Goal: Task Accomplishment & Management: Use online tool/utility

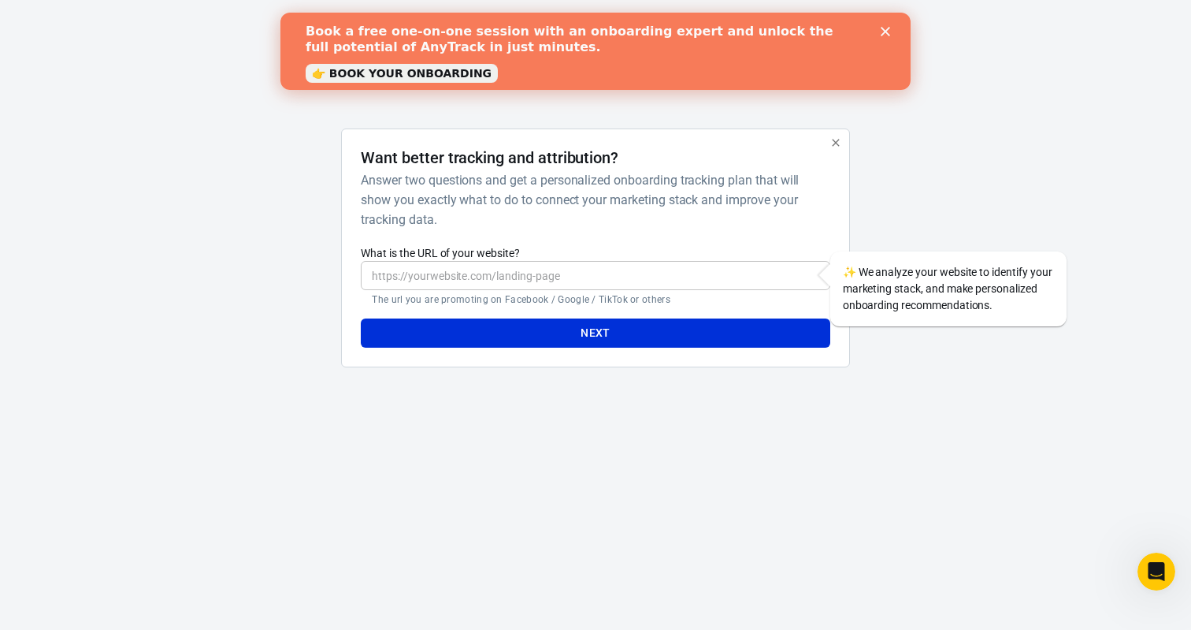
click at [889, 31] on icon "Close" at bounding box center [885, 31] width 9 height 9
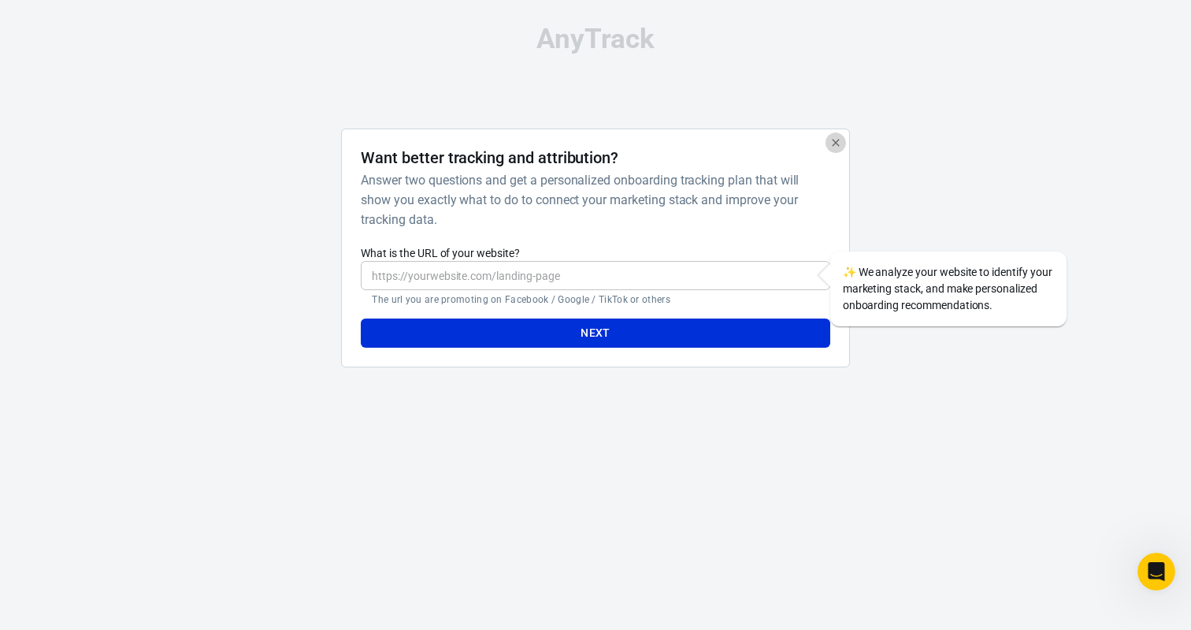
click at [834, 142] on icon "button" at bounding box center [835, 142] width 7 height 7
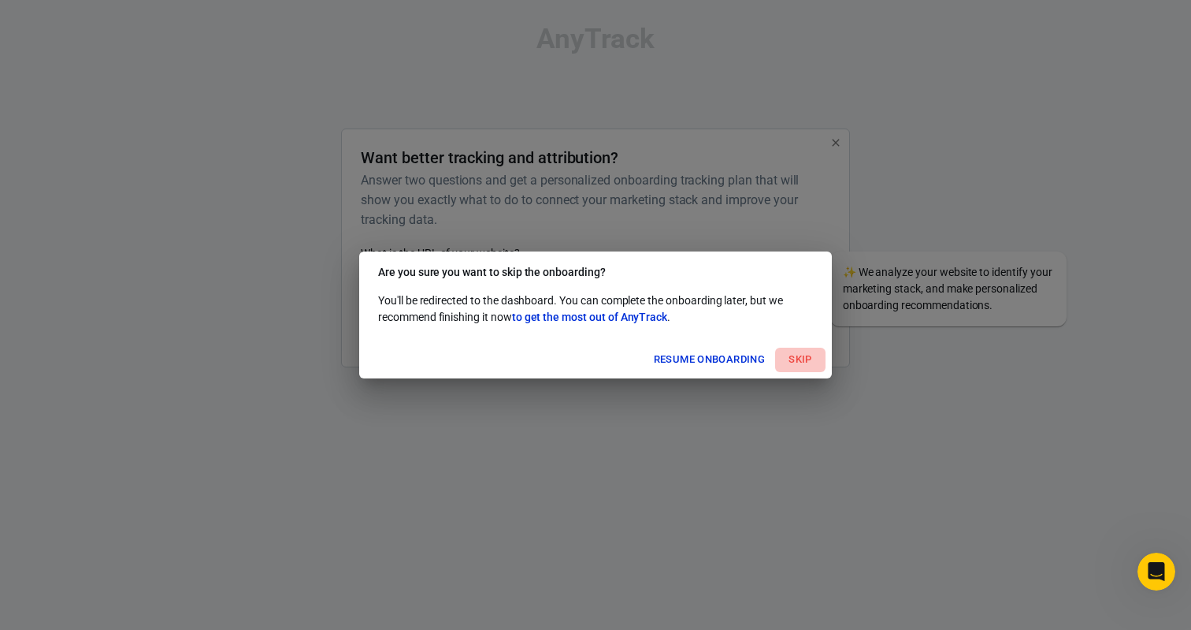
click at [797, 359] on button "Skip" at bounding box center [800, 359] width 50 height 24
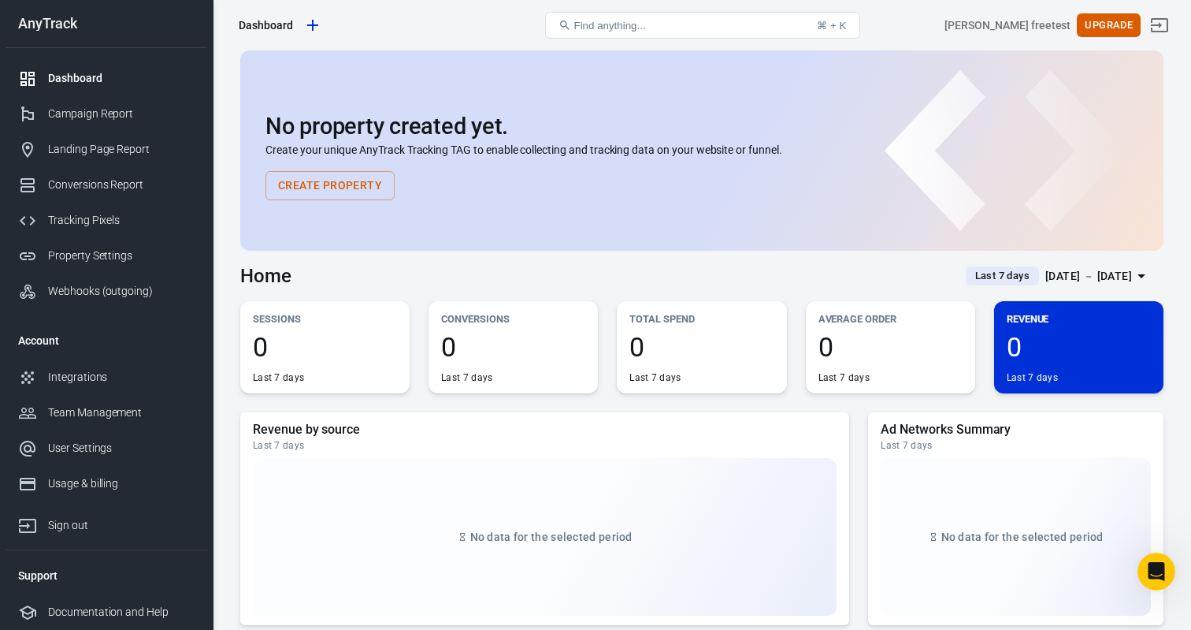
click at [314, 184] on button "Create Property" at bounding box center [330, 185] width 129 height 29
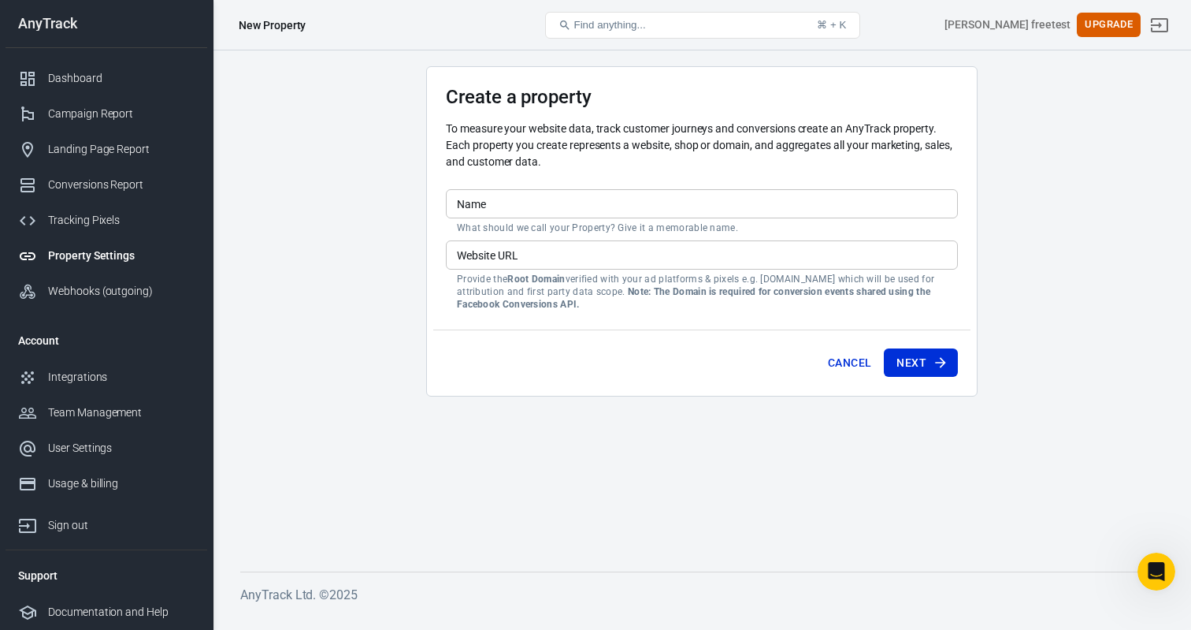
click at [507, 203] on input "Name" at bounding box center [702, 203] width 512 height 29
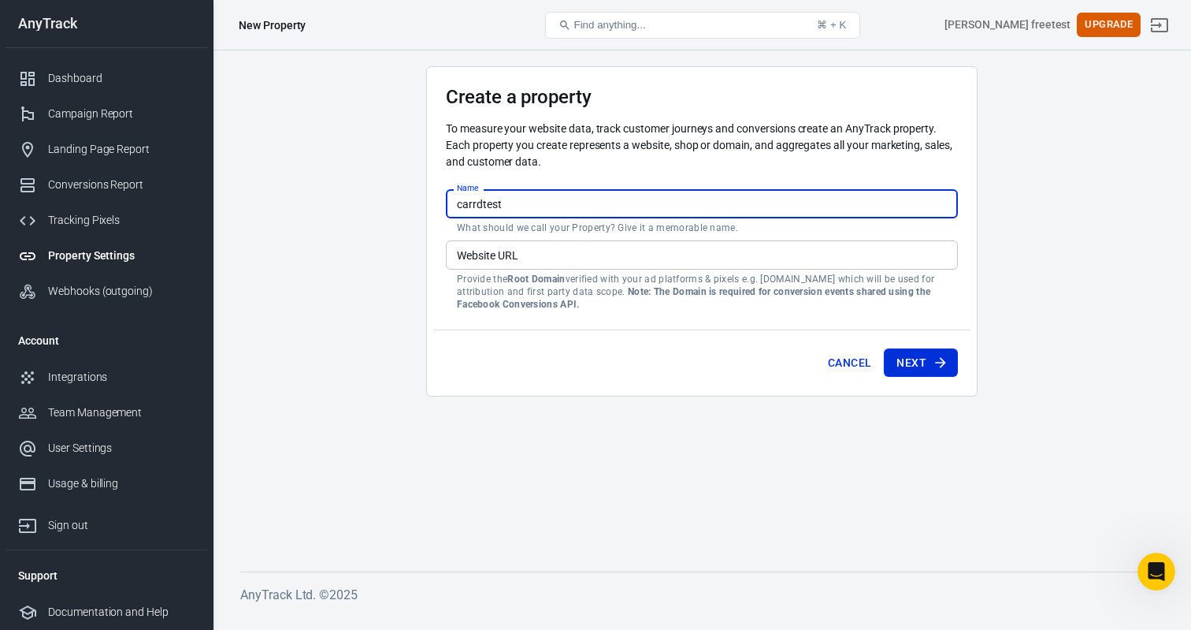
type input "carrdtest"
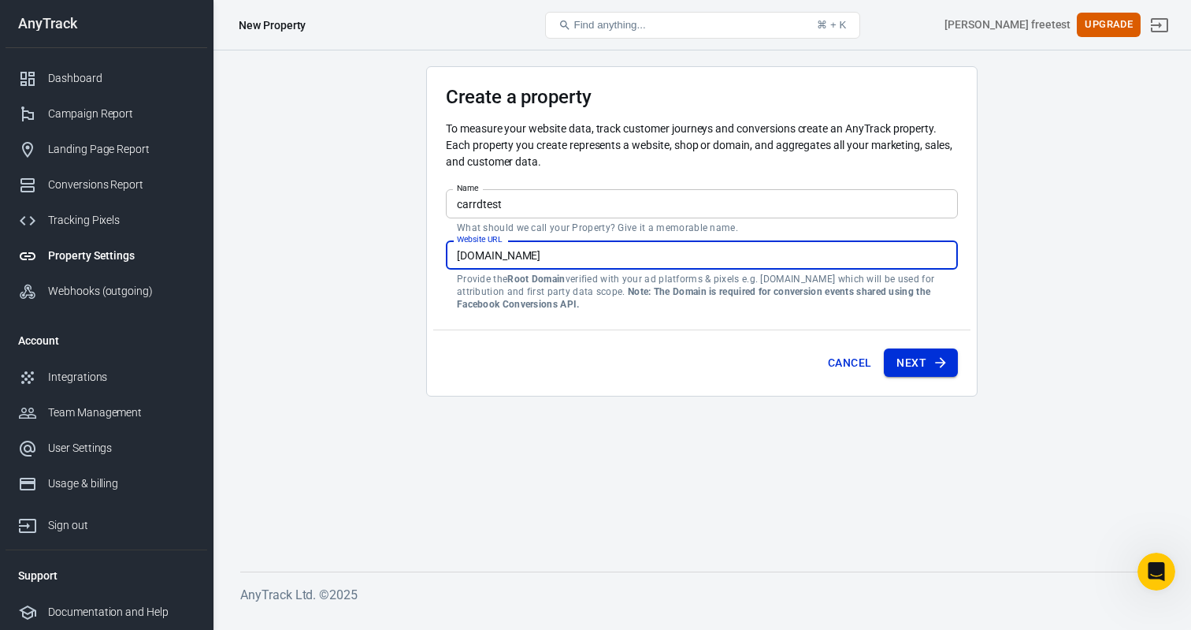
type input "[DOMAIN_NAME]"
click at [919, 355] on button "Next" at bounding box center [921, 362] width 74 height 29
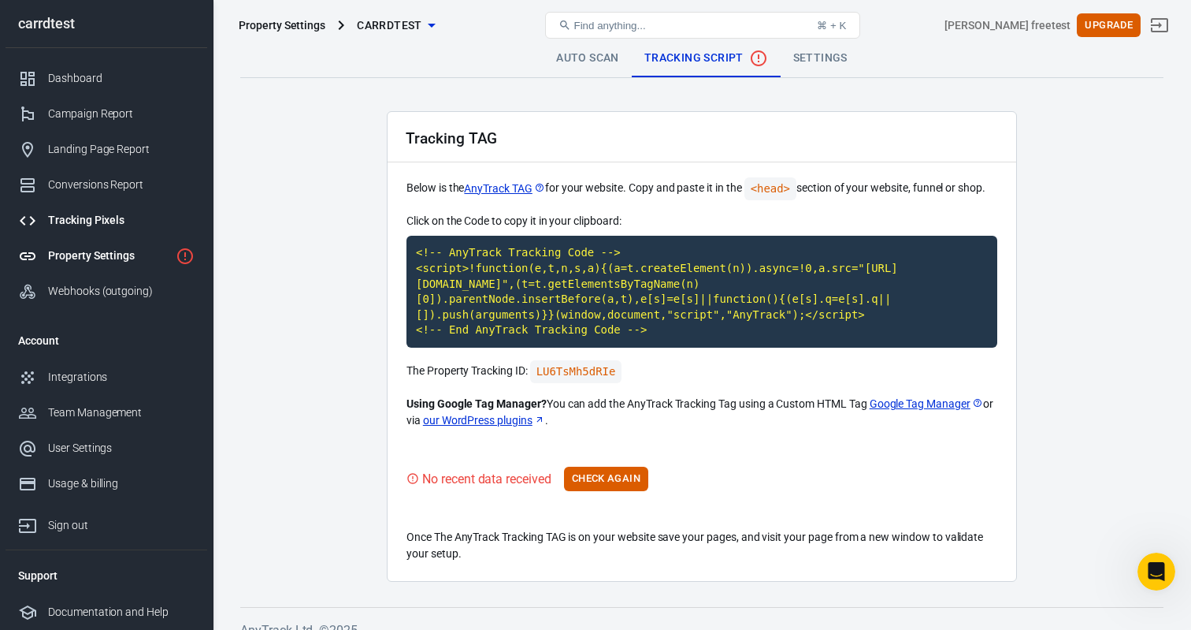
click at [95, 217] on div "Tracking Pixels" at bounding box center [121, 220] width 147 height 17
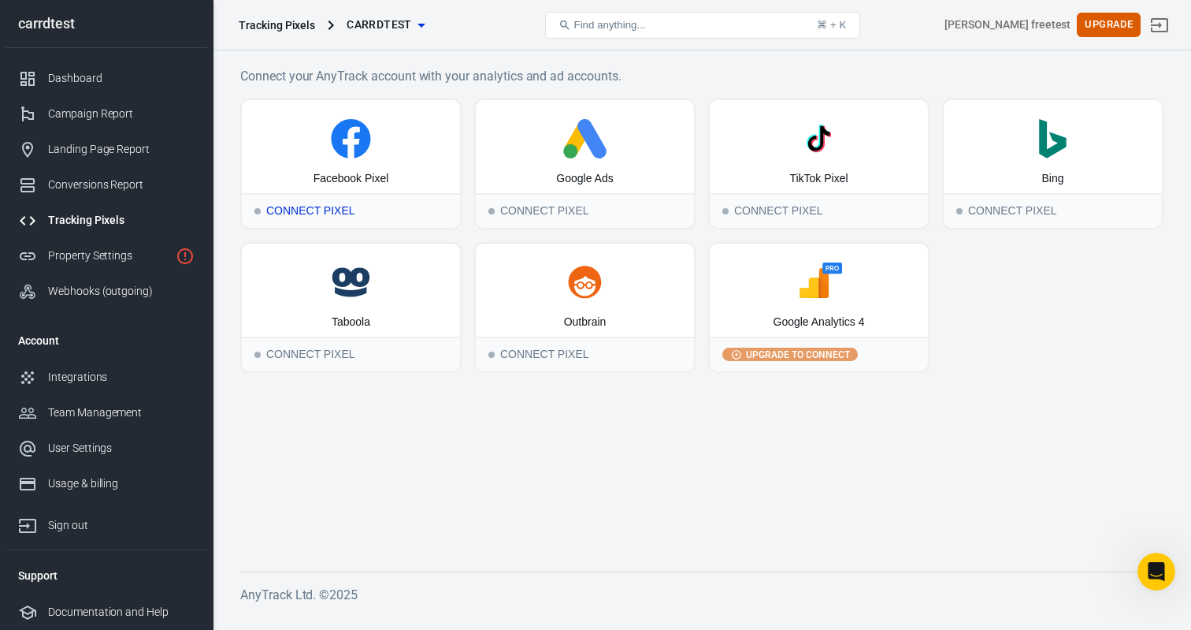
click at [355, 160] on div "Facebook Pixel" at bounding box center [351, 146] width 218 height 93
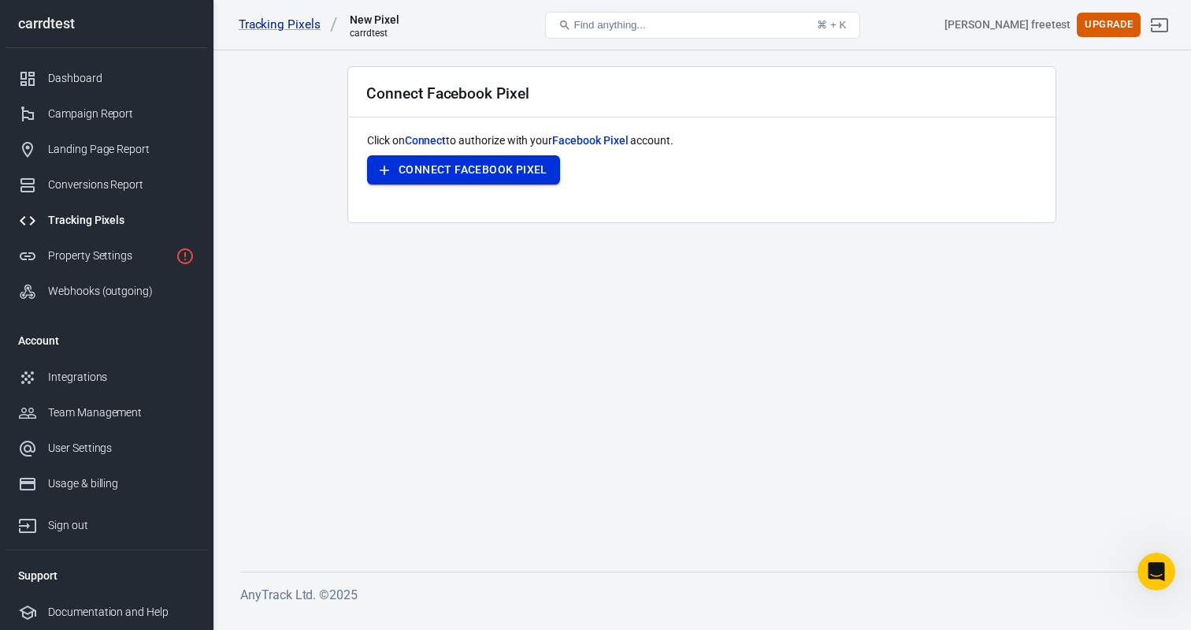
click at [475, 170] on button "Connect Facebook Pixel" at bounding box center [463, 169] width 193 height 29
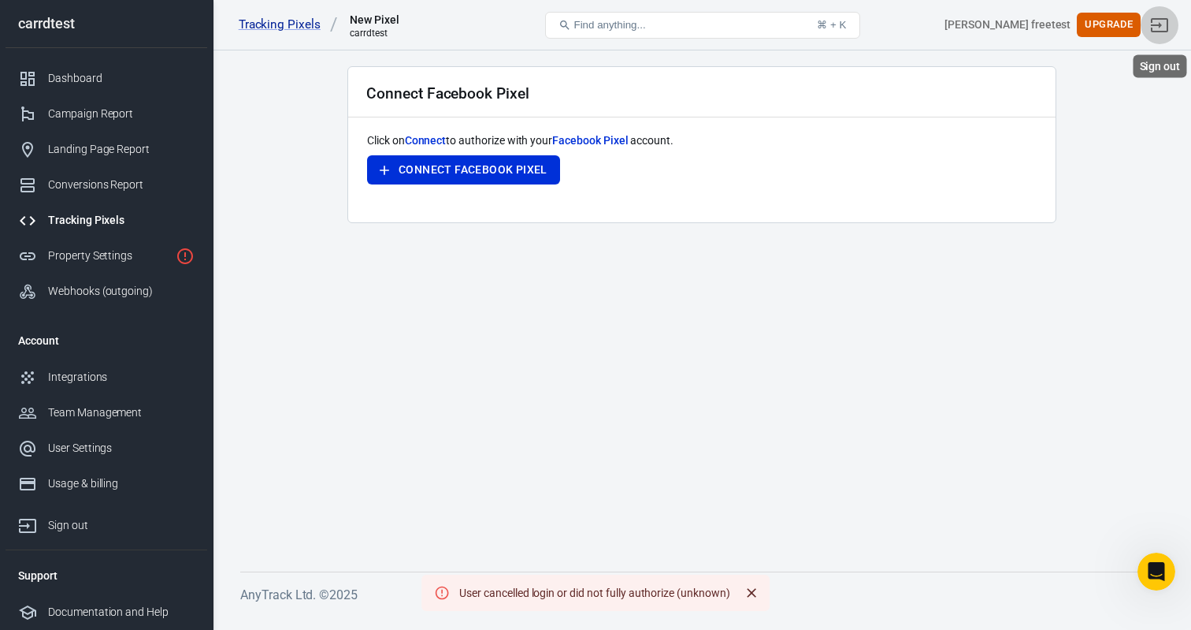
click at [1160, 24] on icon "Sign out" at bounding box center [1159, 25] width 17 height 14
